Goal: Task Accomplishment & Management: Manage account settings

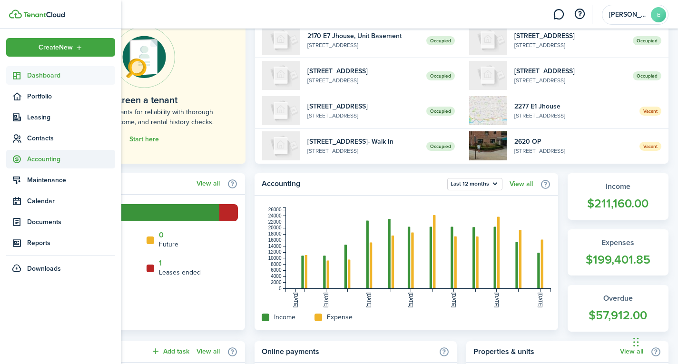
click at [65, 165] on span "Accounting" at bounding box center [60, 159] width 109 height 19
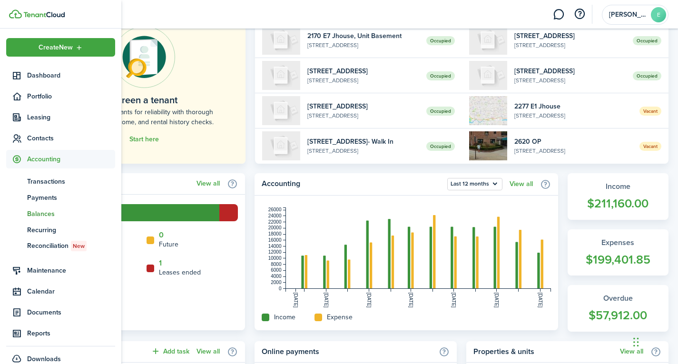
click at [41, 211] on span "Balances" at bounding box center [71, 214] width 88 height 10
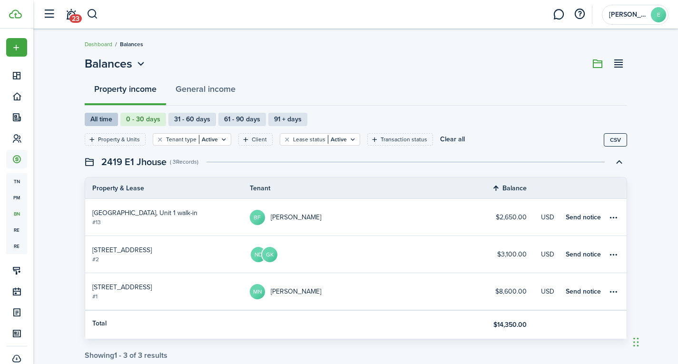
click at [101, 118] on label "All time" at bounding box center [101, 119] width 33 height 13
radio input "true"
click at [157, 141] on button "Clear filter" at bounding box center [160, 140] width 8 height 8
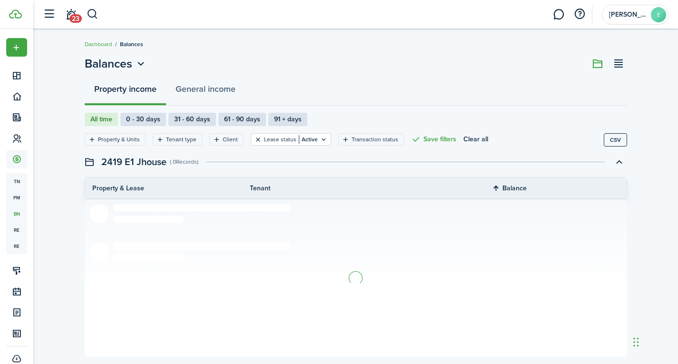
click at [255, 142] on button "Clear filter" at bounding box center [258, 140] width 8 height 8
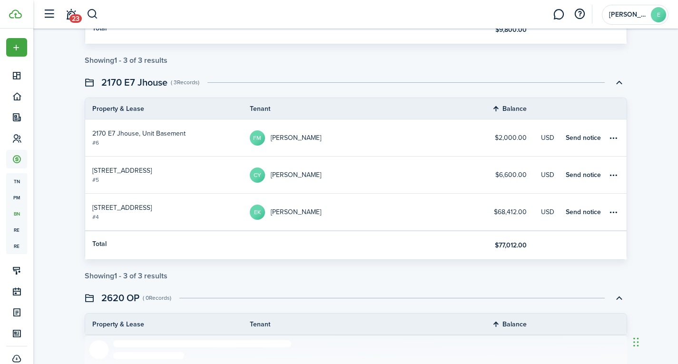
scroll to position [534, 0]
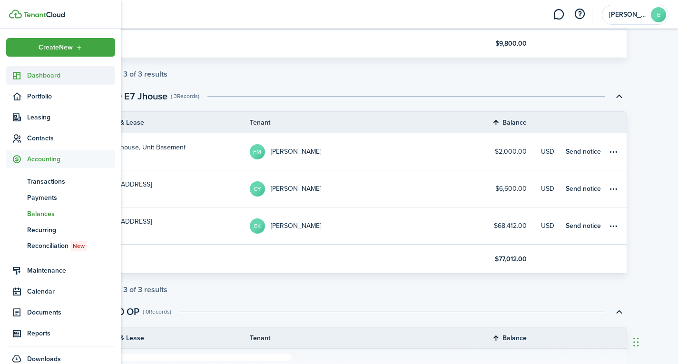
click at [49, 82] on link "Dashboard" at bounding box center [60, 75] width 109 height 19
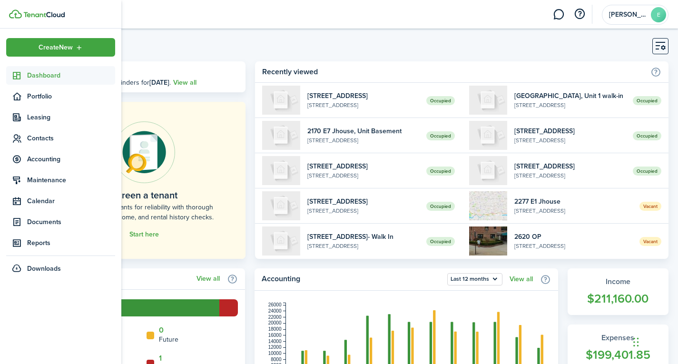
drag, startPoint x: 39, startPoint y: 74, endPoint x: 50, endPoint y: 69, distance: 11.7
click at [39, 75] on span "Dashboard" at bounding box center [71, 75] width 88 height 10
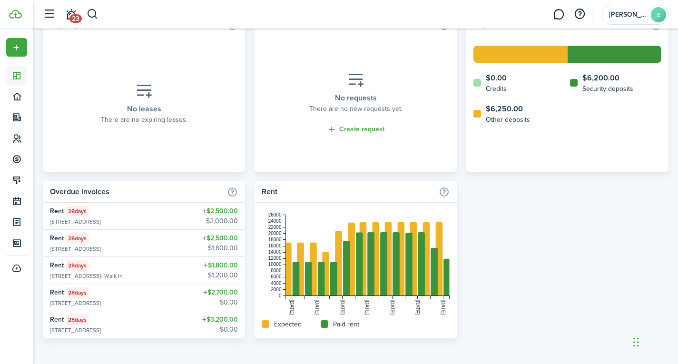
scroll to position [398, 0]
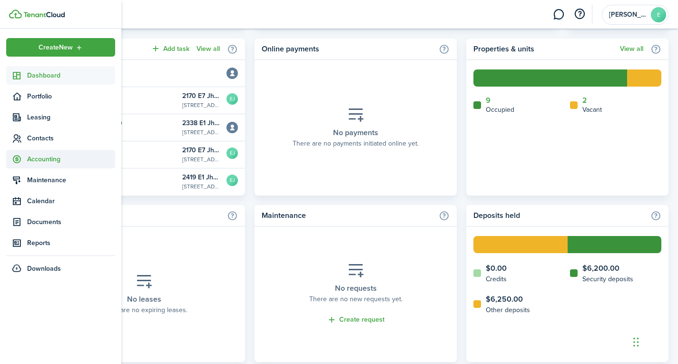
click at [54, 163] on span "Accounting" at bounding box center [71, 159] width 88 height 10
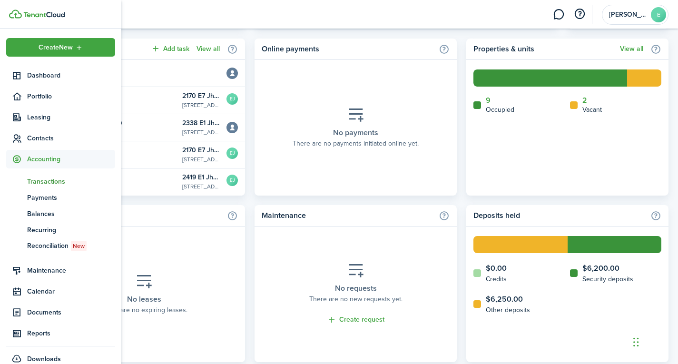
click at [55, 186] on span "Transactions" at bounding box center [71, 181] width 88 height 10
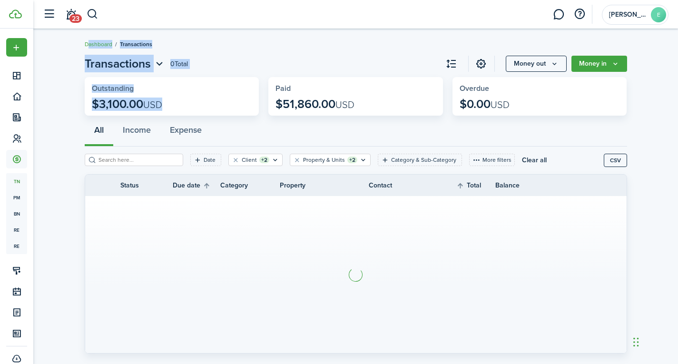
drag, startPoint x: 167, startPoint y: 105, endPoint x: 64, endPoint y: 30, distance: 128.1
click at [64, 30] on dashboard-content "Dashboard Transactions Transactions 0 Total Money out Money in Outstanding $3,1…" at bounding box center [355, 192] width 645 height 384
click at [68, 44] on dashboard-content "Dashboard Transactions Transactions 0 Total Money out Money in Outstanding $3,1…" at bounding box center [355, 192] width 645 height 384
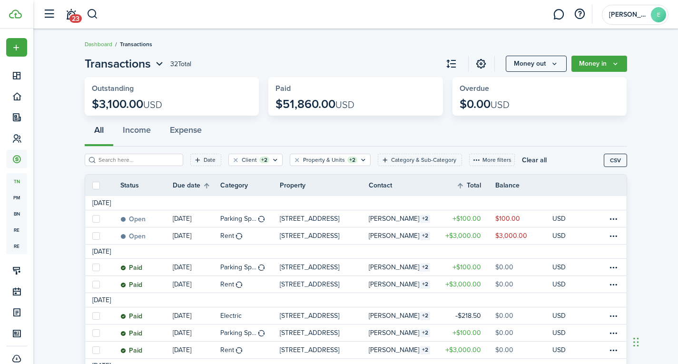
drag, startPoint x: 68, startPoint y: 44, endPoint x: 630, endPoint y: 126, distance: 568.7
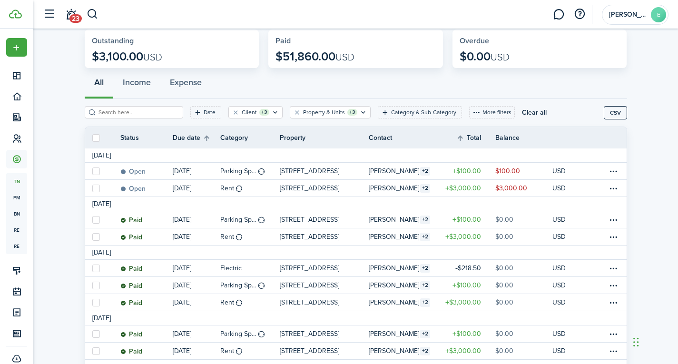
scroll to position [95, 0]
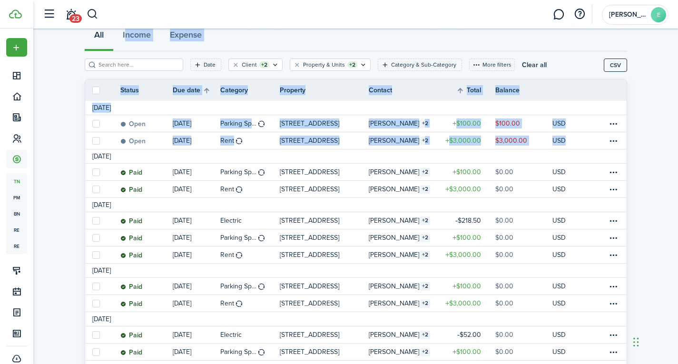
drag, startPoint x: 671, startPoint y: 140, endPoint x: 72, endPoint y: 45, distance: 606.3
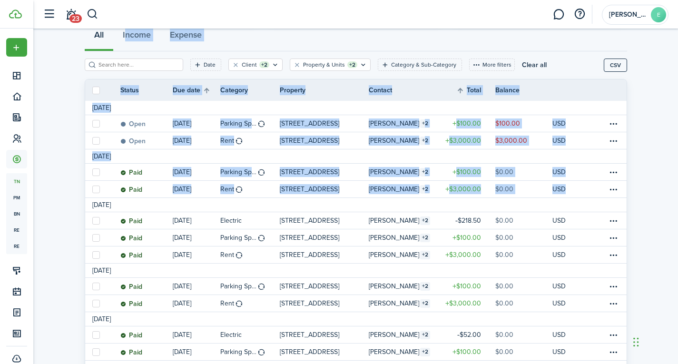
drag, startPoint x: 78, startPoint y: 38, endPoint x: 641, endPoint y: 203, distance: 587.5
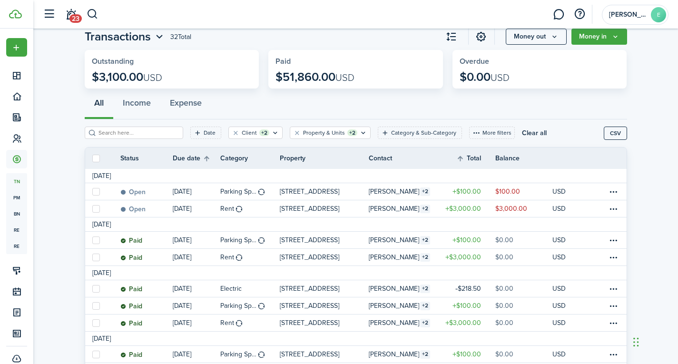
scroll to position [0, 0]
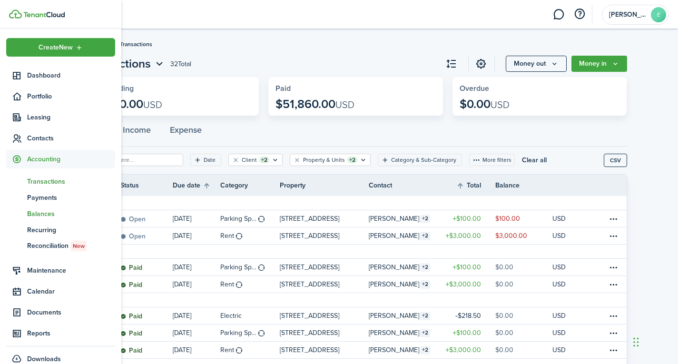
click at [49, 215] on span "Balances" at bounding box center [71, 214] width 88 height 10
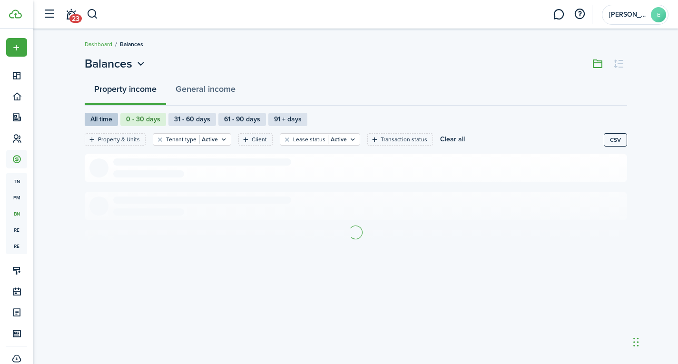
click at [111, 120] on label "All time" at bounding box center [101, 119] width 33 height 13
radio input "true"
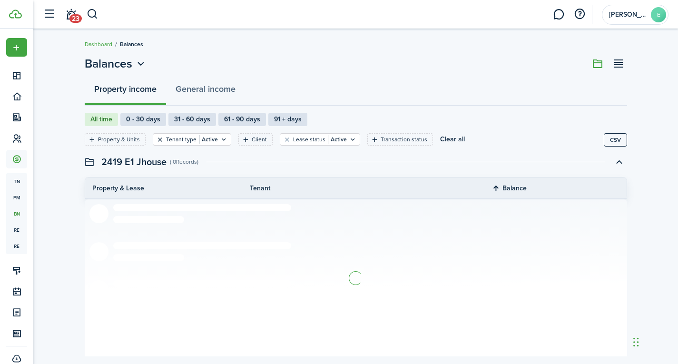
click at [159, 140] on button "Clear filter" at bounding box center [160, 140] width 8 height 8
click at [255, 139] on button "Clear filter" at bounding box center [258, 140] width 8 height 8
